Goal: Find specific page/section: Find specific page/section

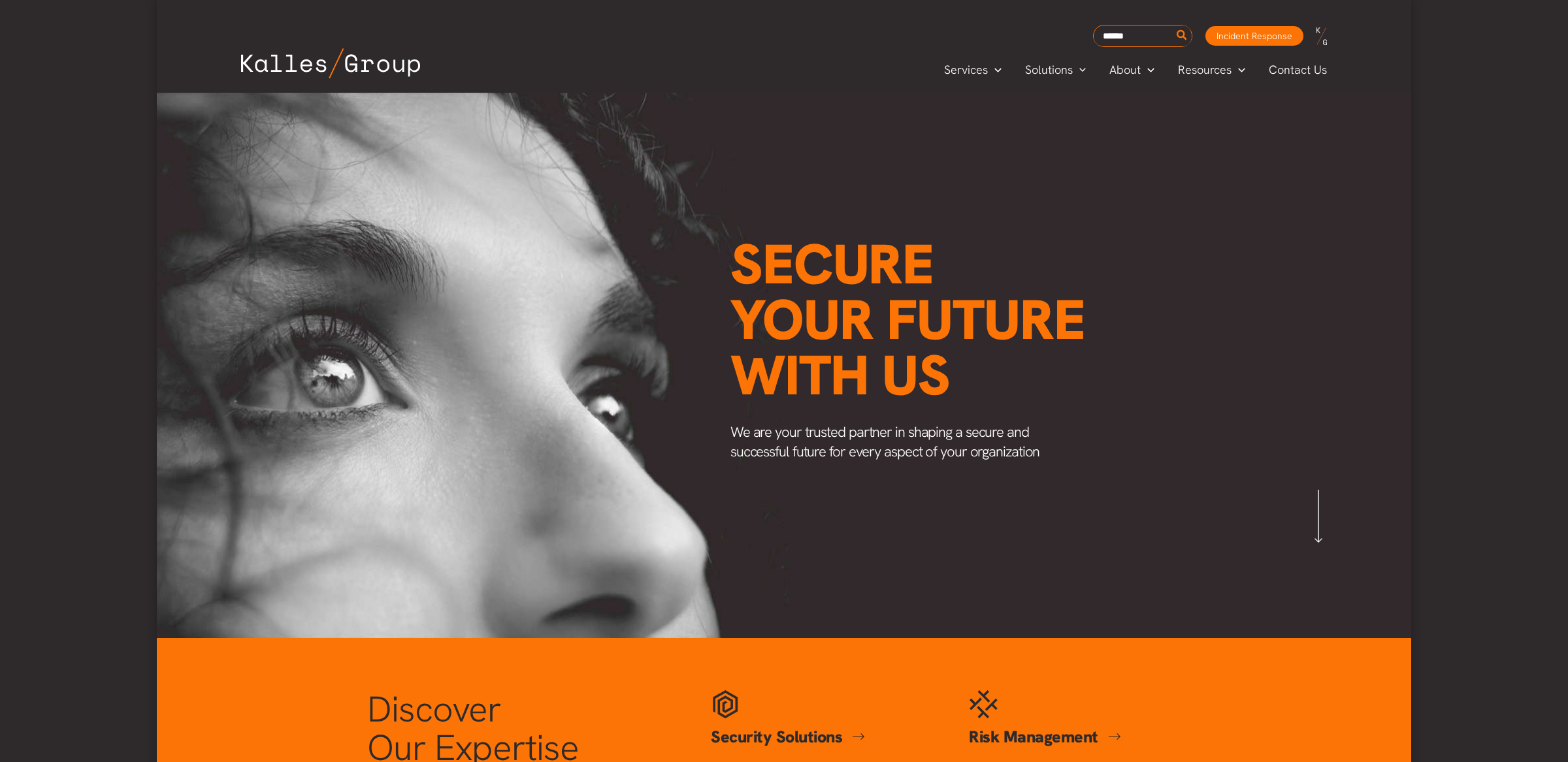
scroll to position [0, 1528]
click at [1122, 158] on span "Careers" at bounding box center [1131, 157] width 42 height 15
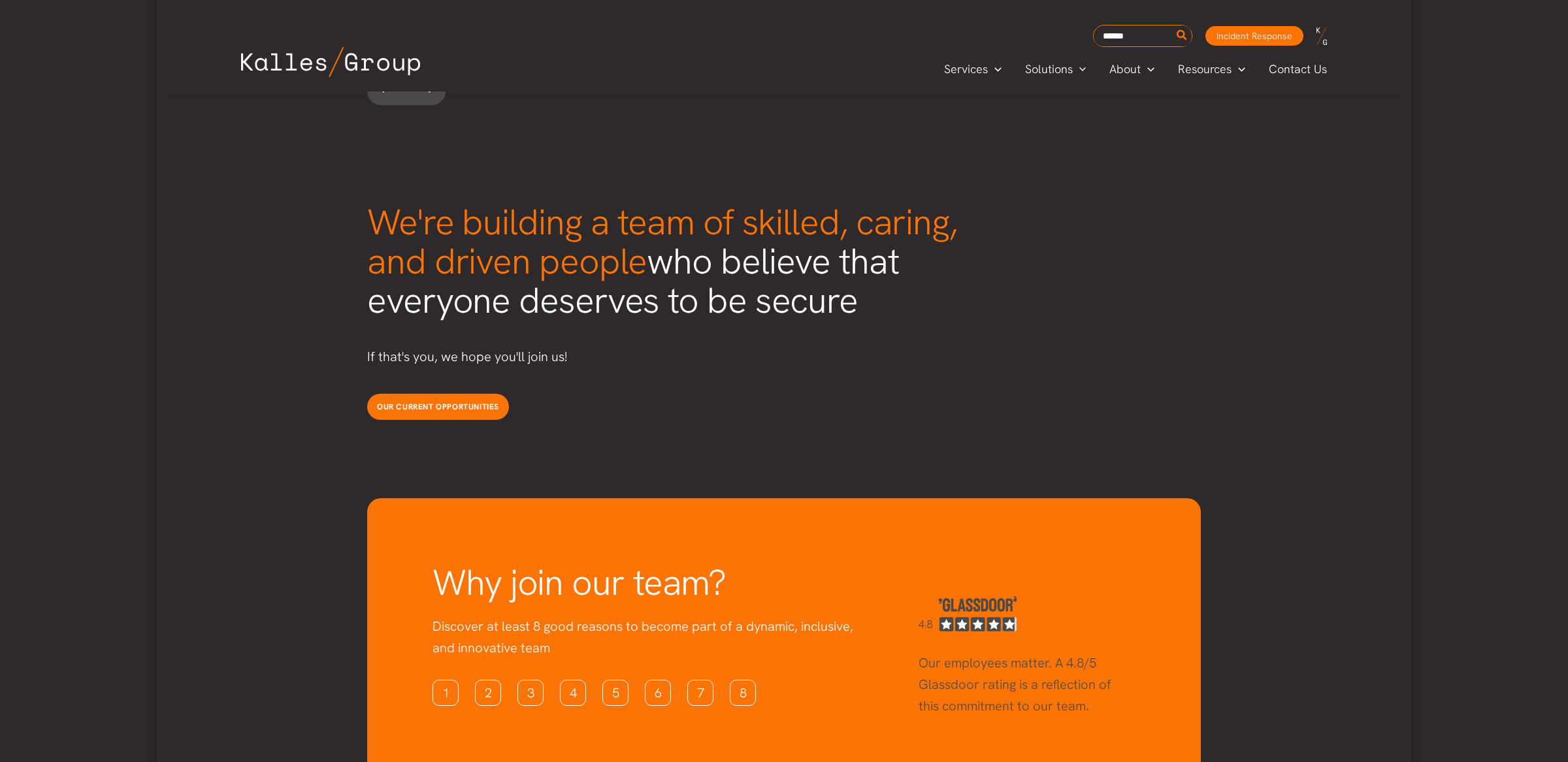
scroll to position [3248, 0]
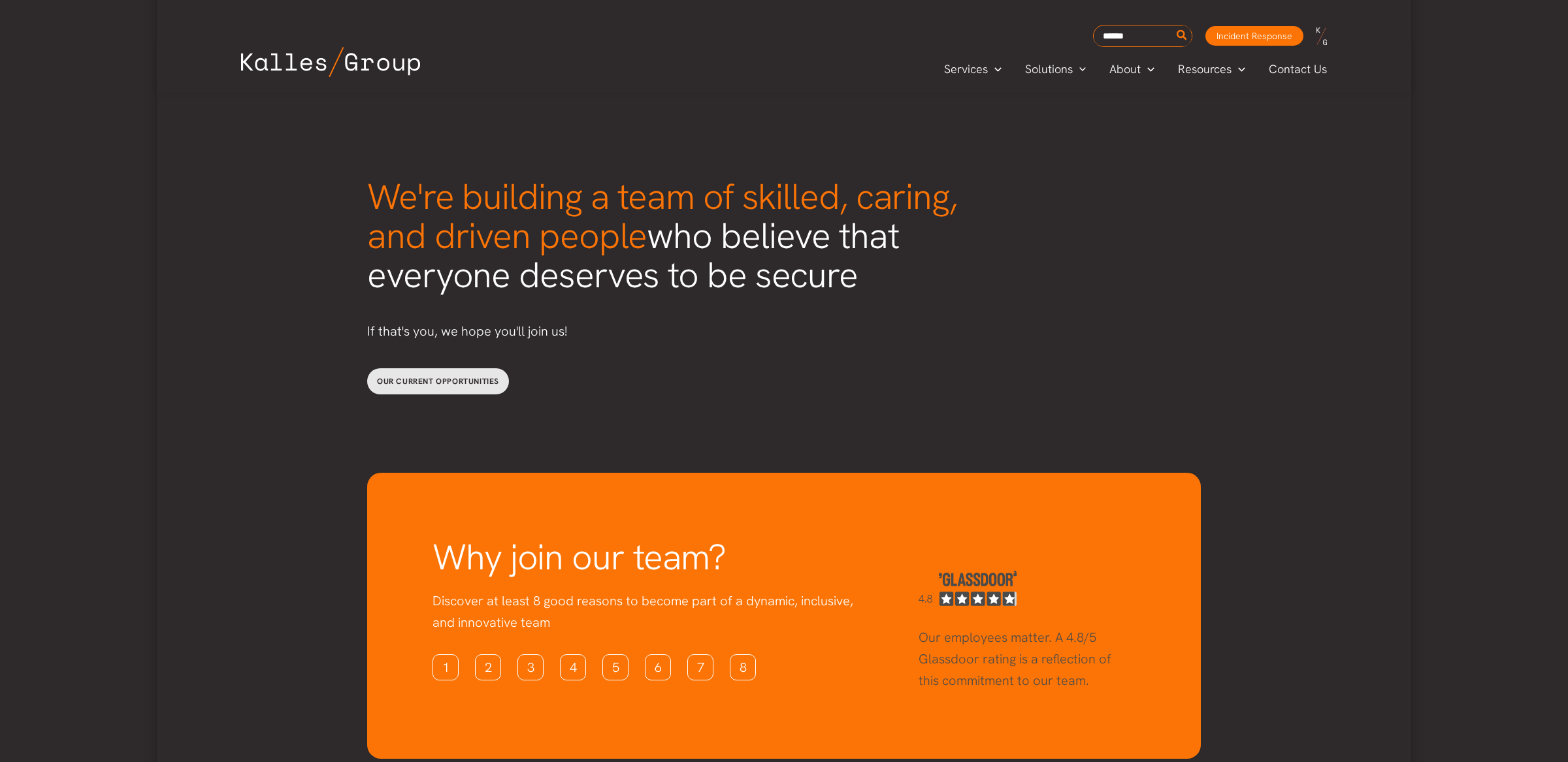
click at [446, 376] on span "Our current opportunities" at bounding box center [438, 381] width 122 height 10
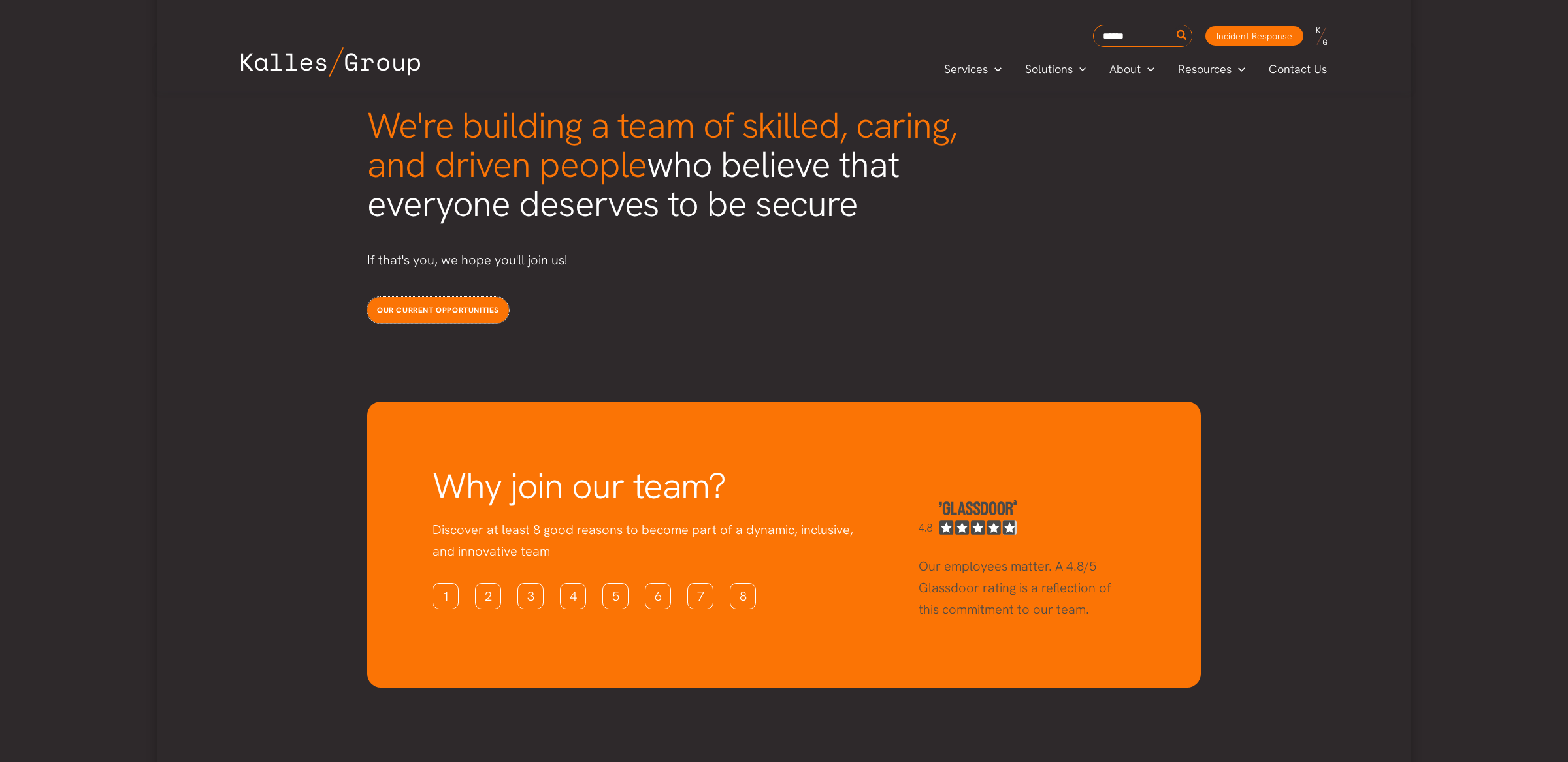
scroll to position [3333, 0]
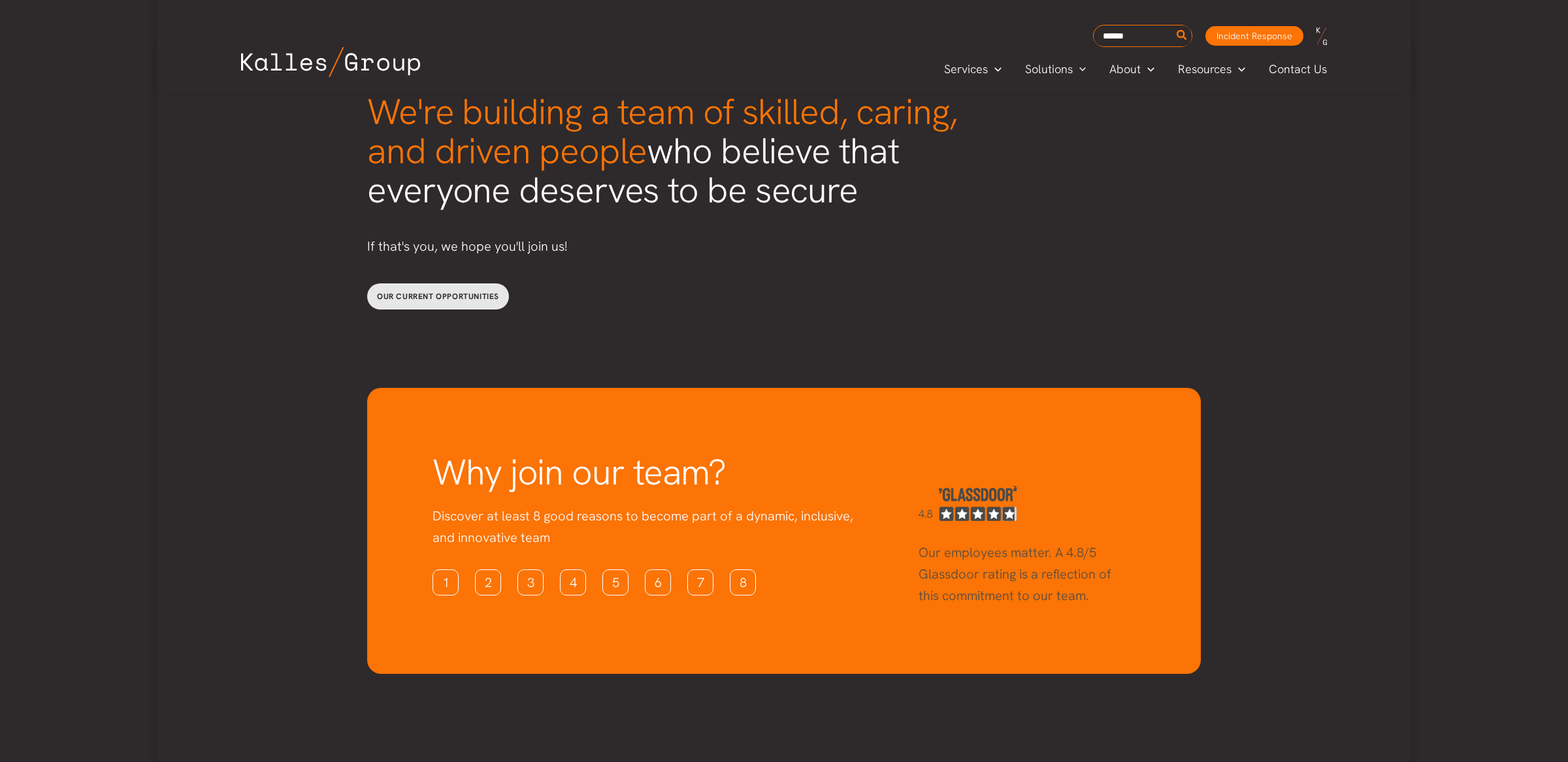
click at [460, 283] on link "Our current opportunities" at bounding box center [438, 296] width 142 height 26
